Goal: Transaction & Acquisition: Subscribe to service/newsletter

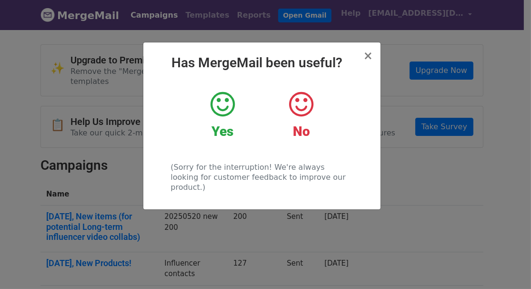
click at [221, 104] on icon at bounding box center [223, 104] width 24 height 29
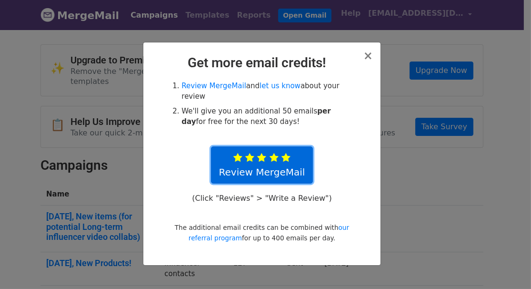
click at [295, 163] on link "Review MergeMail" at bounding box center [262, 164] width 102 height 37
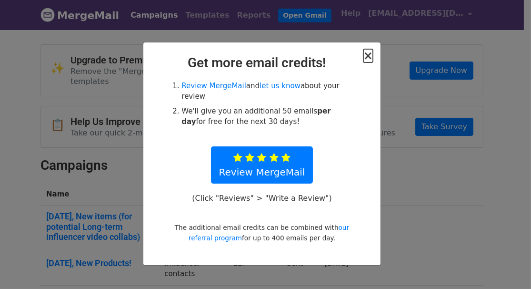
click at [369, 54] on span "×" at bounding box center [368, 55] width 10 height 13
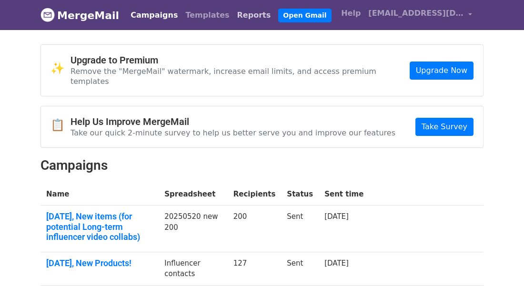
click at [244, 15] on link "Reports" at bounding box center [253, 15] width 41 height 19
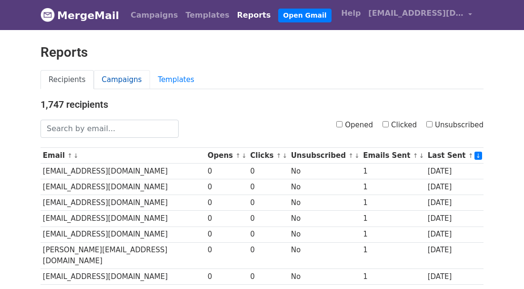
click at [121, 78] on link "Campaigns" at bounding box center [122, 80] width 56 height 20
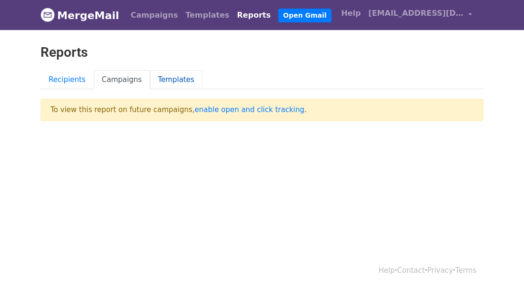
click at [176, 82] on link "Templates" at bounding box center [176, 80] width 52 height 20
click at [66, 81] on link "Recipients" at bounding box center [66, 80] width 53 height 20
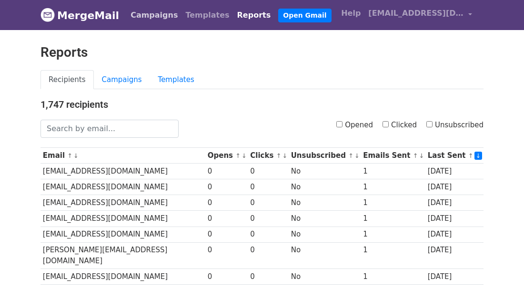
click at [148, 14] on link "Campaigns" at bounding box center [154, 15] width 55 height 19
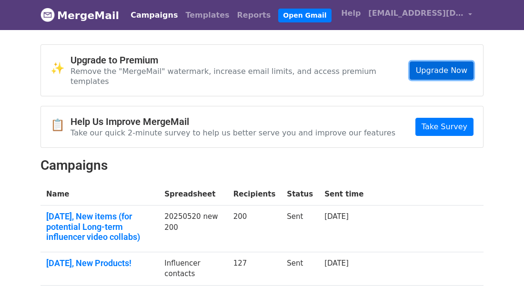
click at [436, 67] on link "Upgrade Now" at bounding box center [442, 70] width 64 height 18
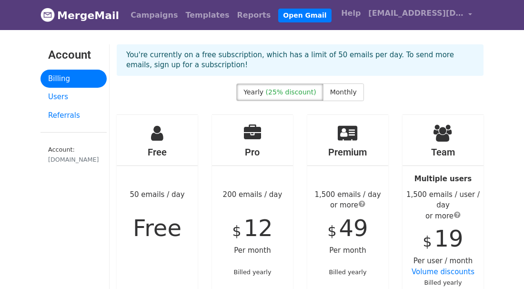
scroll to position [79, 0]
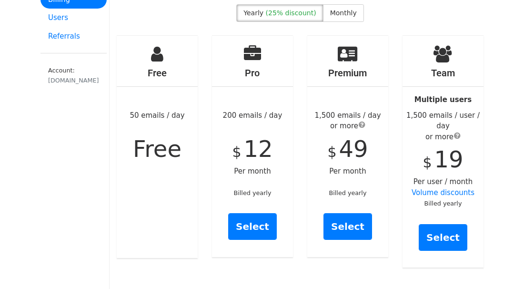
click at [343, 10] on span "Monthly" at bounding box center [343, 13] width 27 height 8
click at [260, 13] on span "Yearly" at bounding box center [253, 13] width 20 height 8
click at [338, 16] on span "Monthly" at bounding box center [343, 13] width 27 height 8
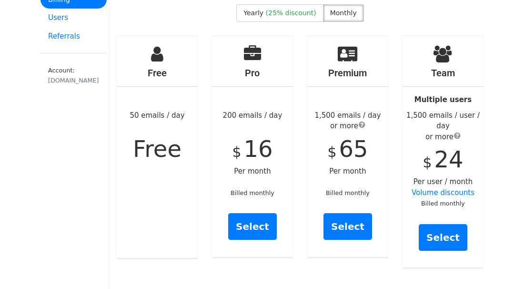
click at [262, 11] on span "Yearly" at bounding box center [253, 13] width 20 height 8
click at [343, 13] on span "Monthly" at bounding box center [343, 13] width 27 height 8
click at [72, 36] on link "Referrals" at bounding box center [73, 36] width 66 height 19
